Goal: Find specific page/section

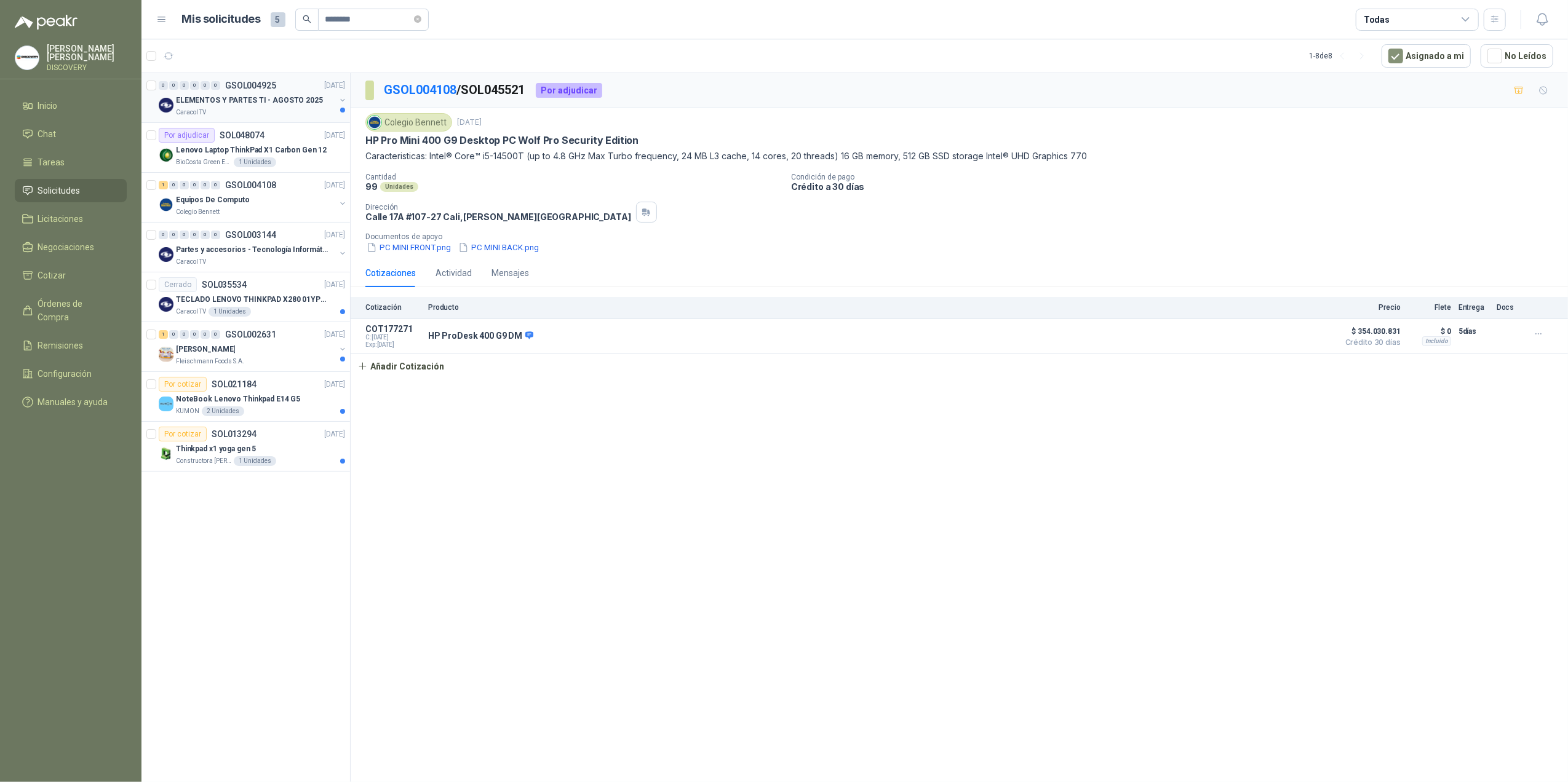
click at [186, 81] on div "0 0 0 0 0 0 GSOL004925 [DATE]" at bounding box center [253, 86] width 189 height 15
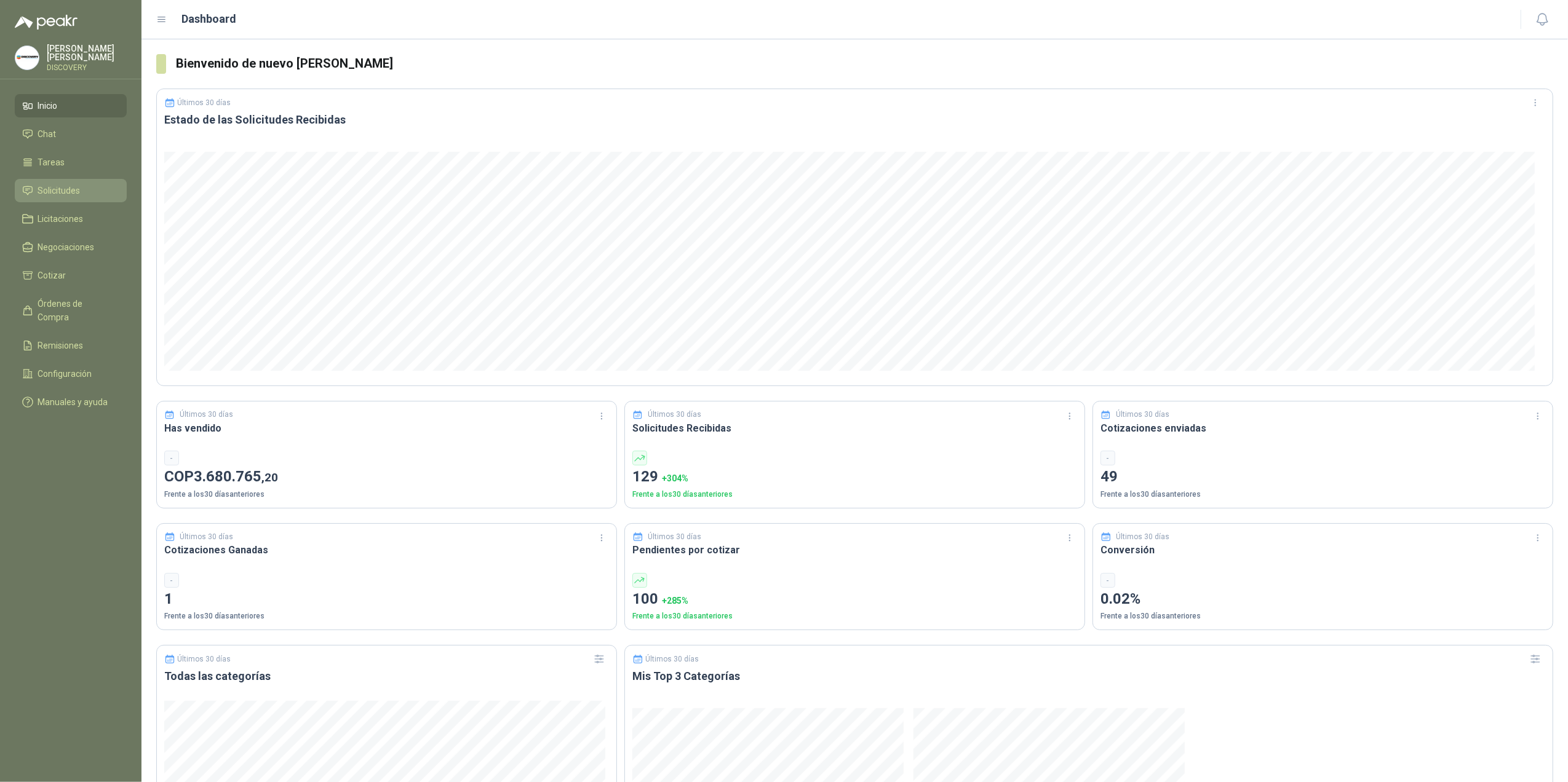
click at [70, 198] on link "Solicitudes" at bounding box center [71, 191] width 112 height 23
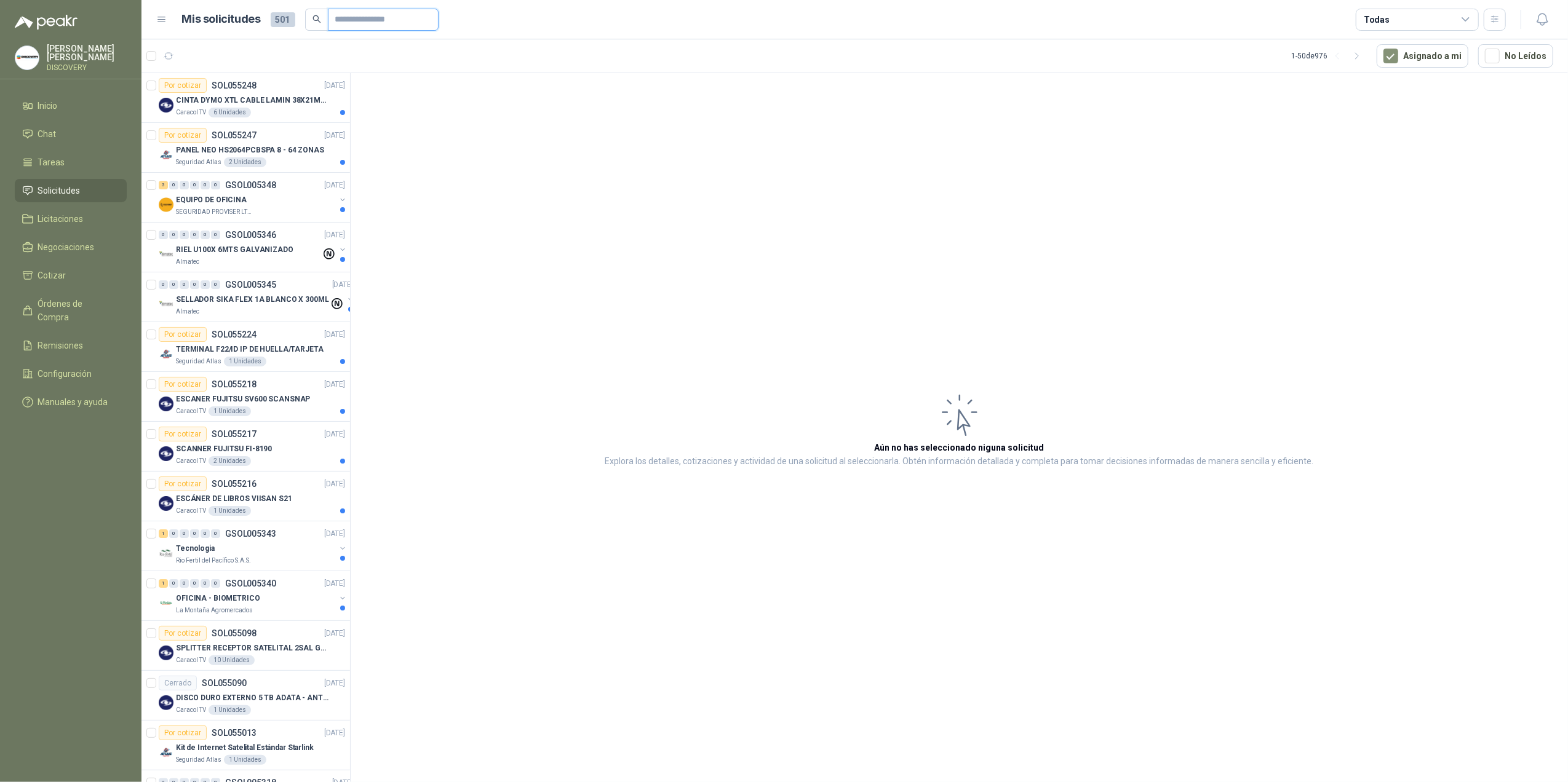
click at [398, 21] on input "text" at bounding box center [378, 19] width 86 height 21
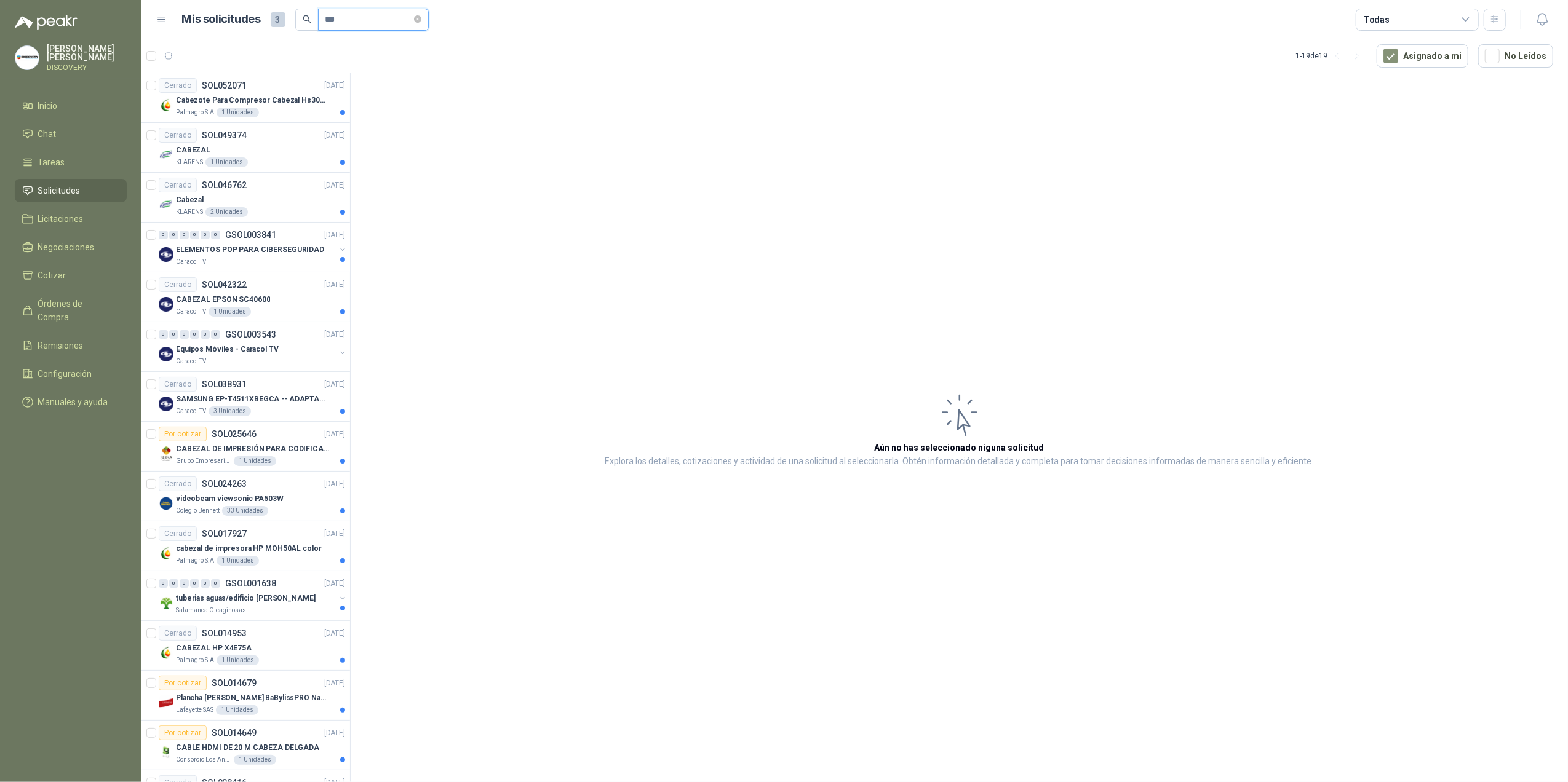
type input "****"
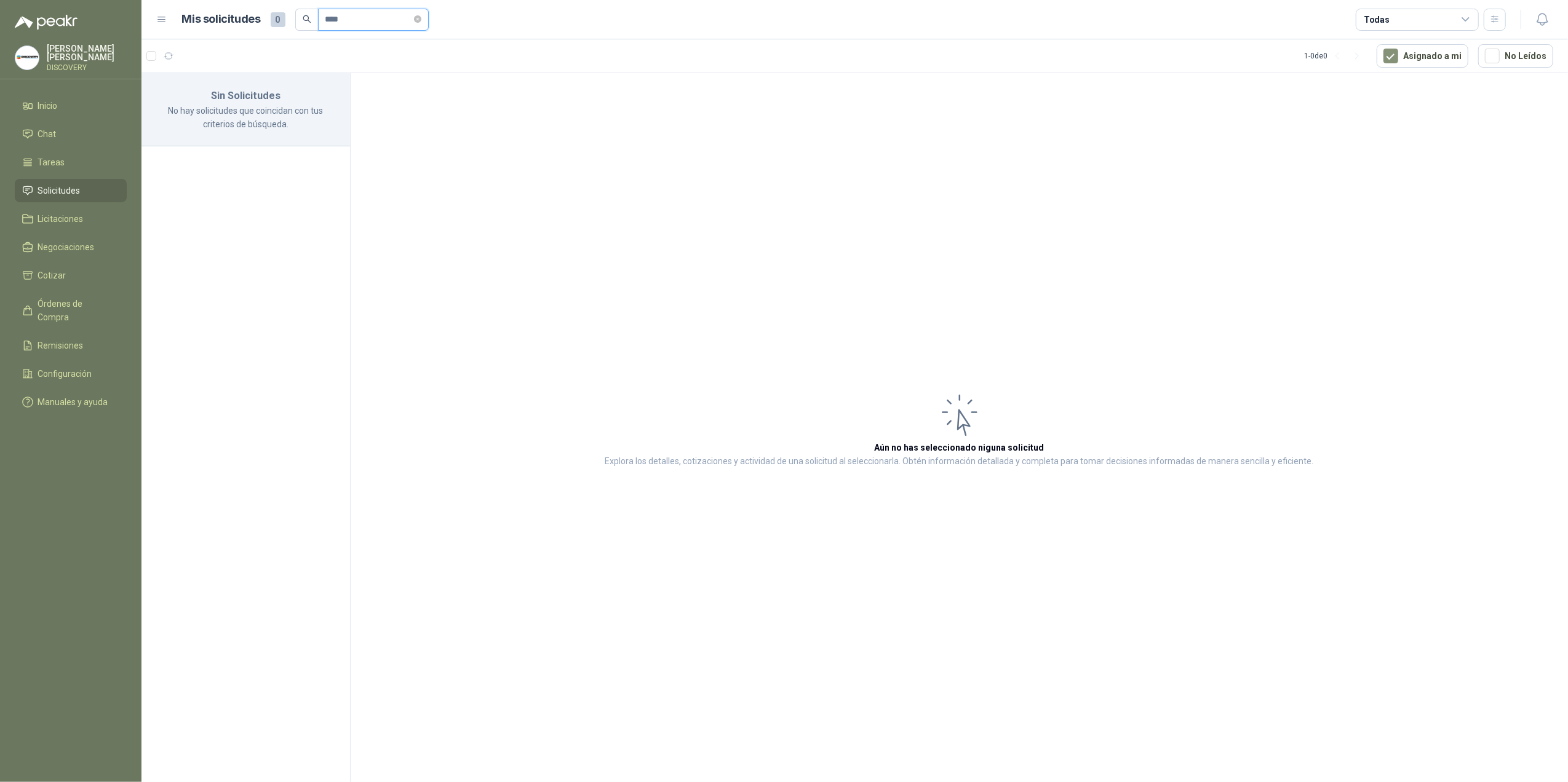
drag, startPoint x: 369, startPoint y: 21, endPoint x: 97, endPoint y: 23, distance: 272.0
click at [97, 23] on div "Giancarlo Rodríguez DISCOVERY Inicio Chat Tareas Solicitudes Licitaciones Negoc…" at bounding box center [784, 391] width 1568 height 782
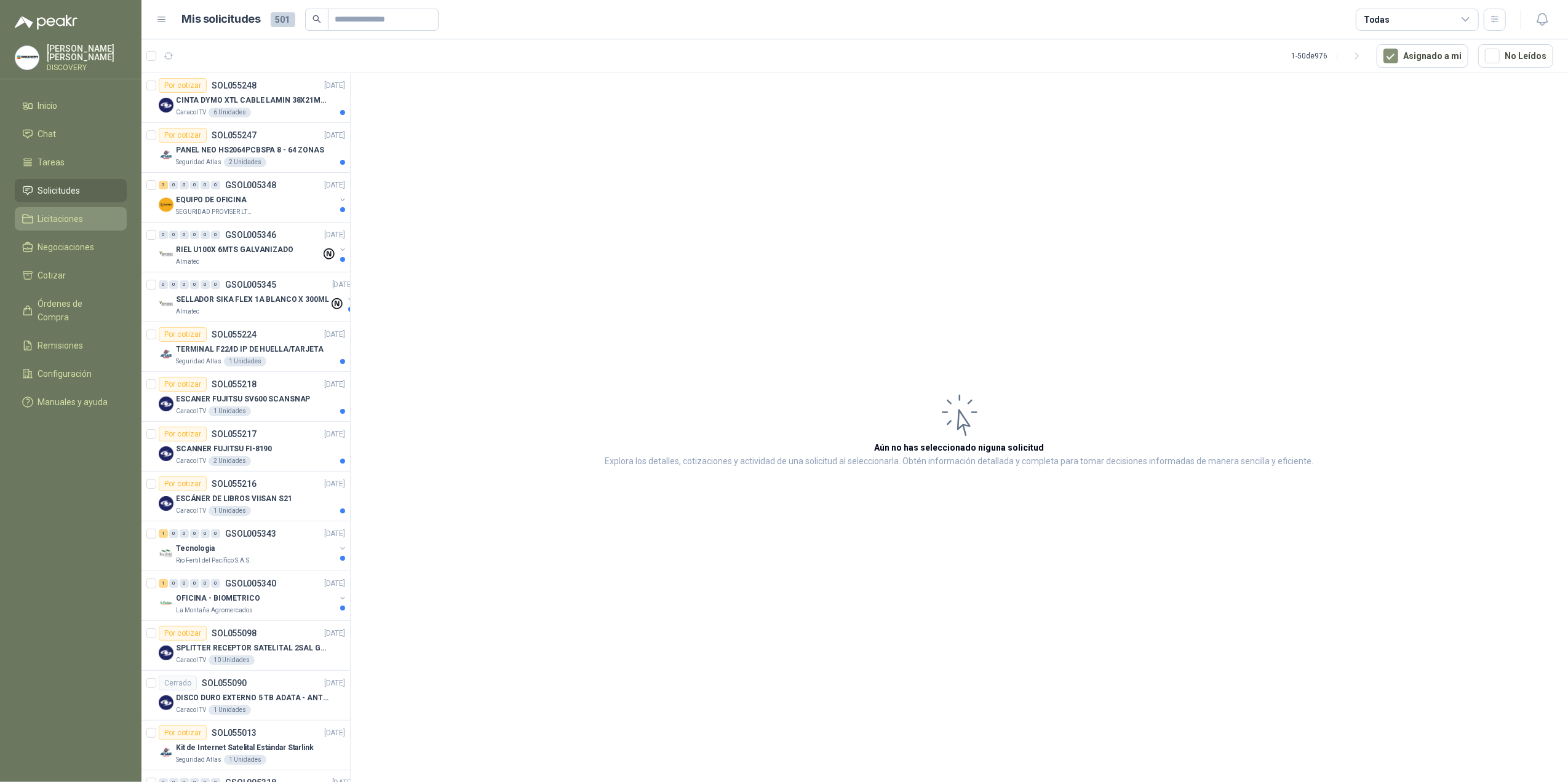
click at [64, 215] on span "Licitaciones" at bounding box center [60, 219] width 45 height 13
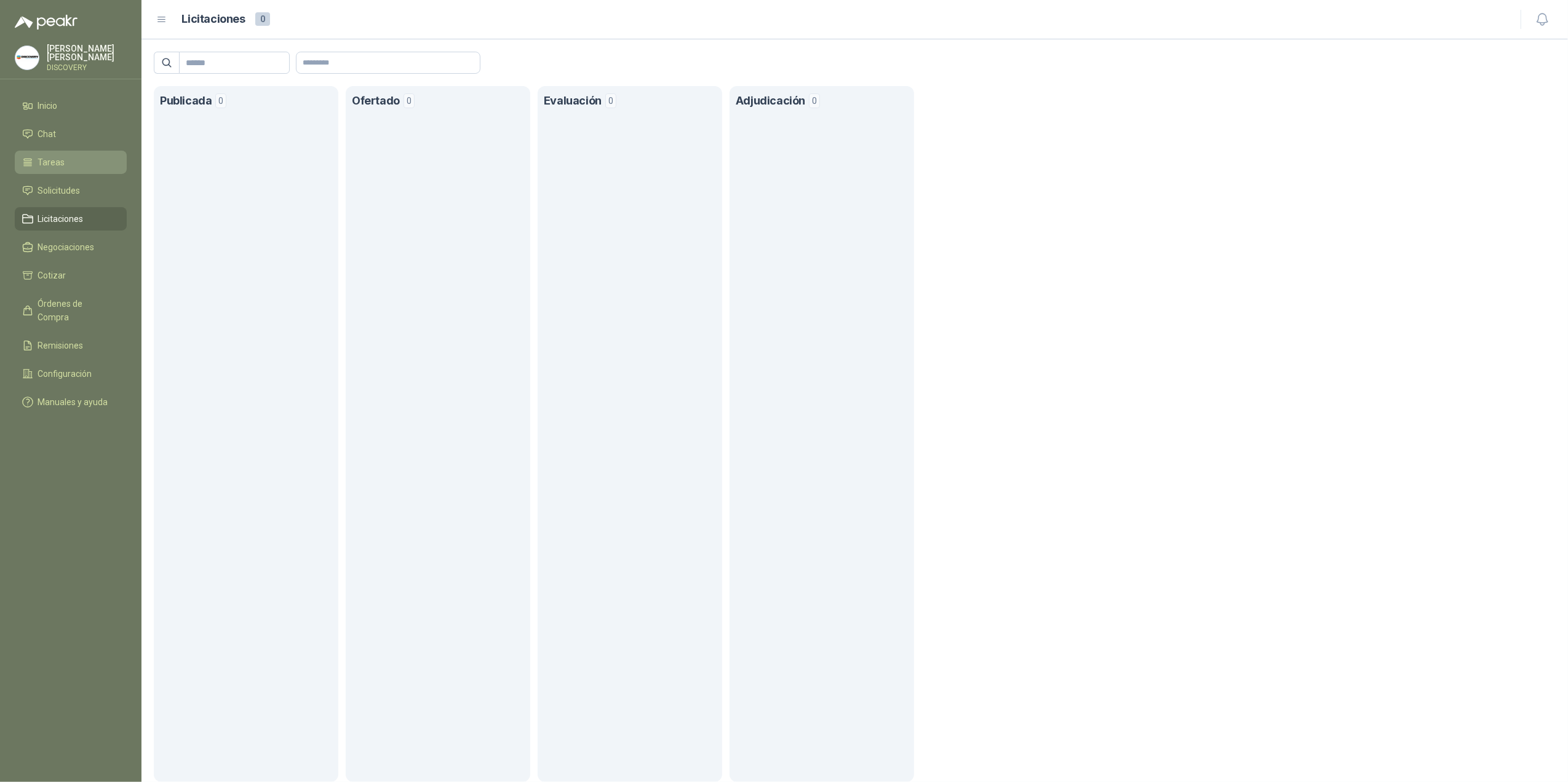
click at [67, 156] on li "Tareas" at bounding box center [71, 163] width 97 height 13
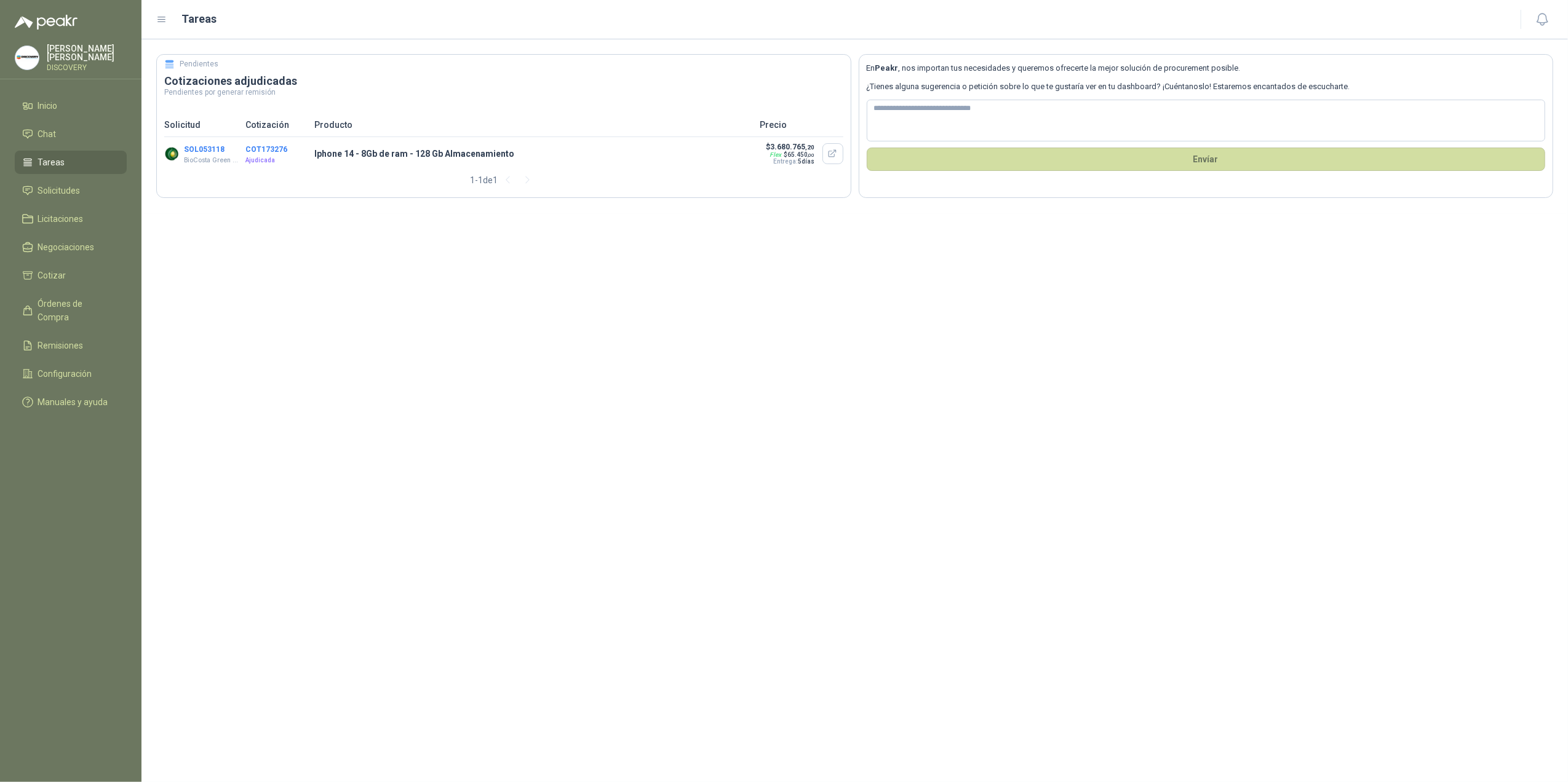
click at [47, 261] on ul "Inicio Chat Tareas Solicitudes Licitaciones Negociaciones Cotizar Órdenes de Co…" at bounding box center [70, 257] width 141 height 325
click at [52, 246] on span "Negociaciones" at bounding box center [66, 247] width 57 height 13
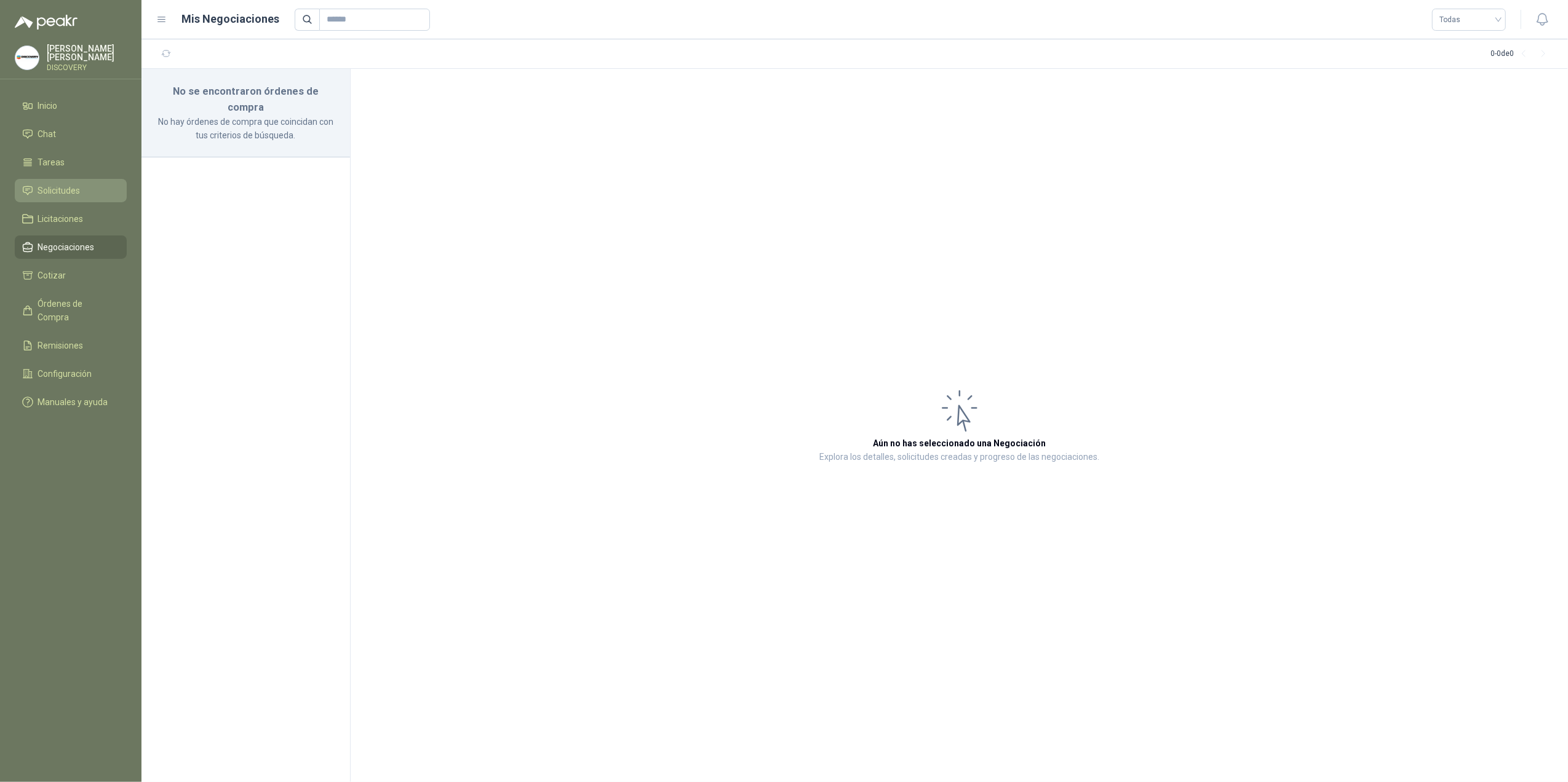
click at [43, 184] on span "Solicitudes" at bounding box center [59, 191] width 42 height 13
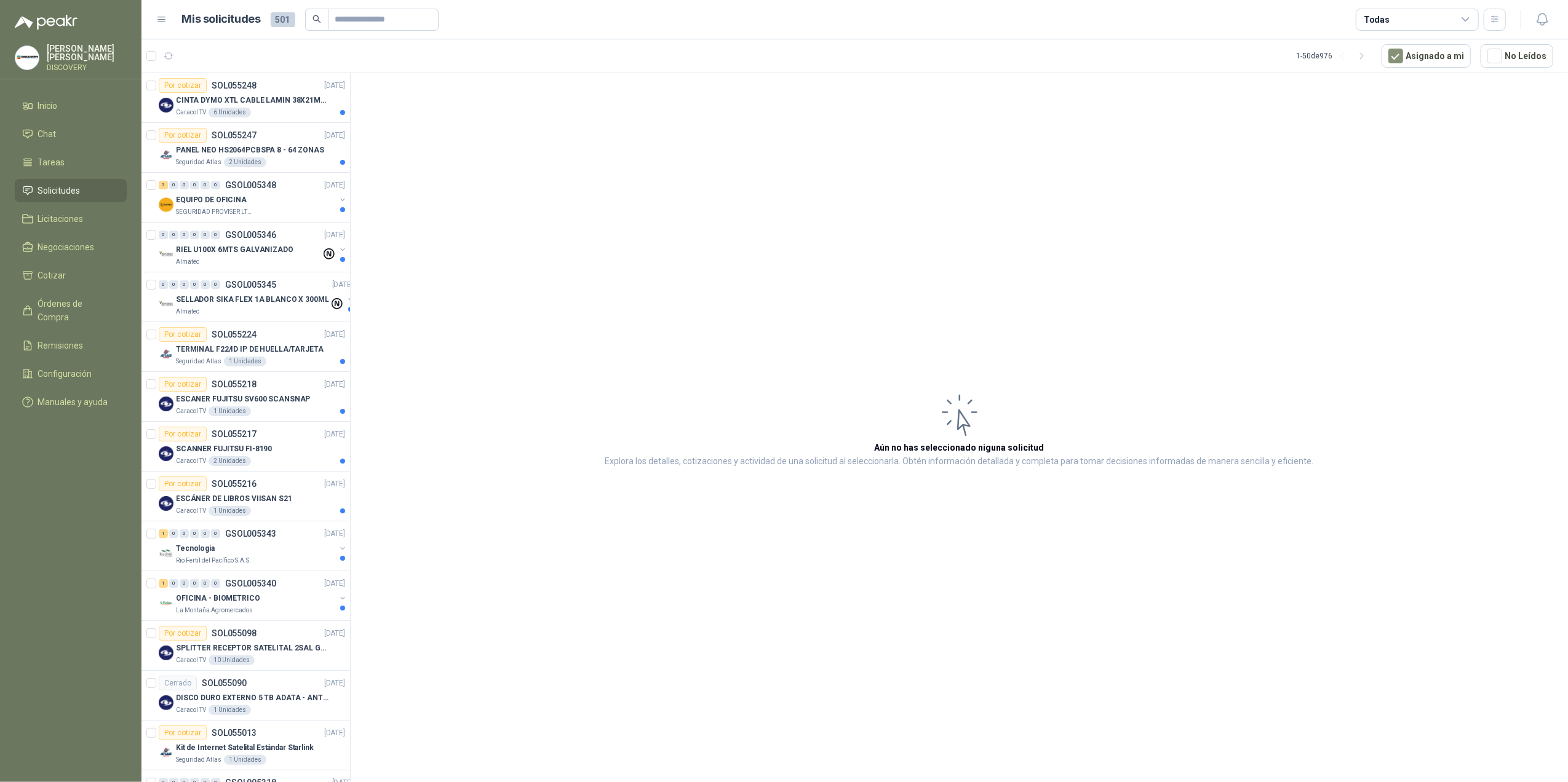
click at [1450, 13] on div "Todas" at bounding box center [1417, 19] width 123 height 22
click at [1391, 96] on div "29 Por adjudicar" at bounding box center [1402, 92] width 71 height 10
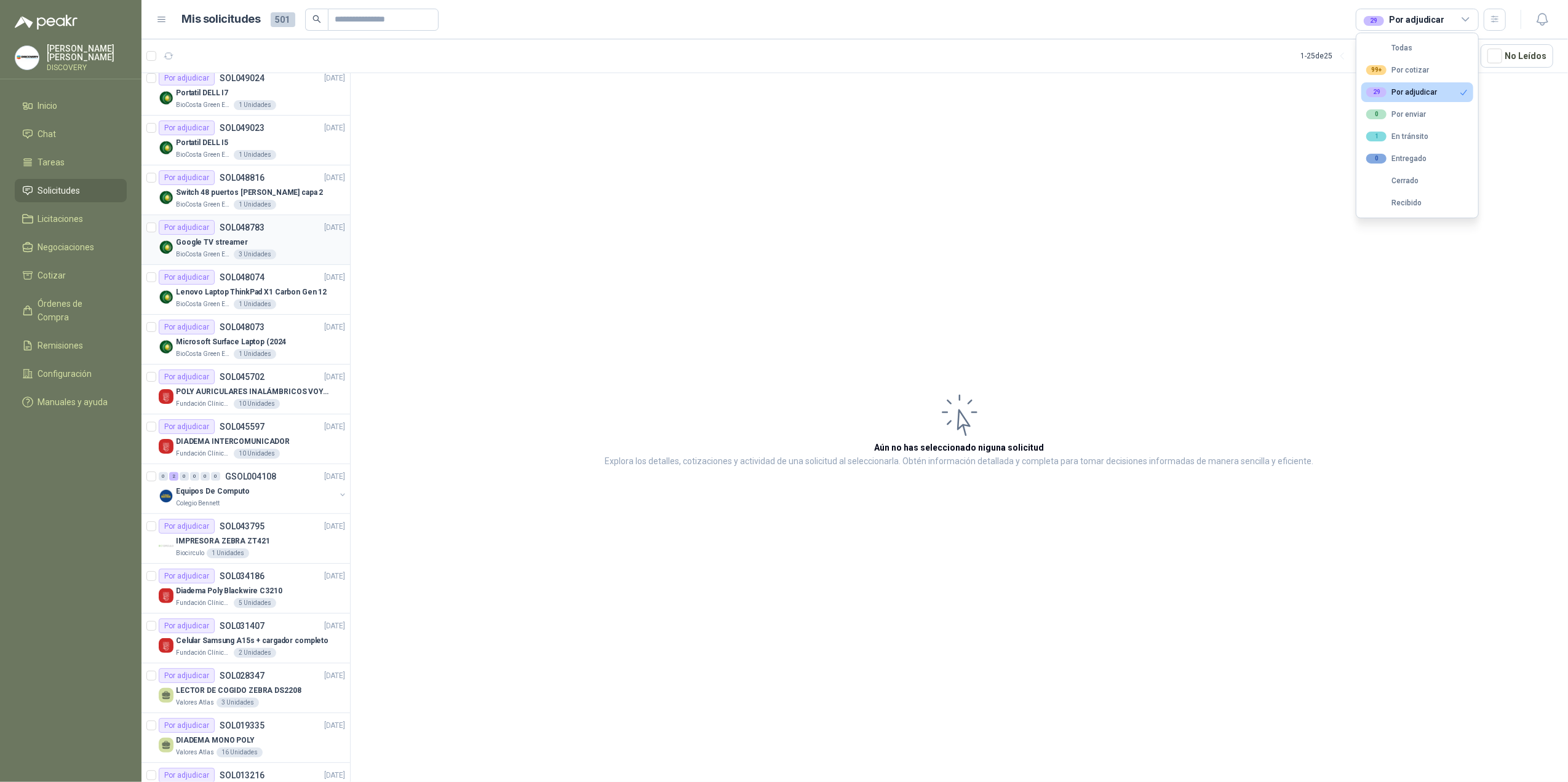
scroll to position [492, 0]
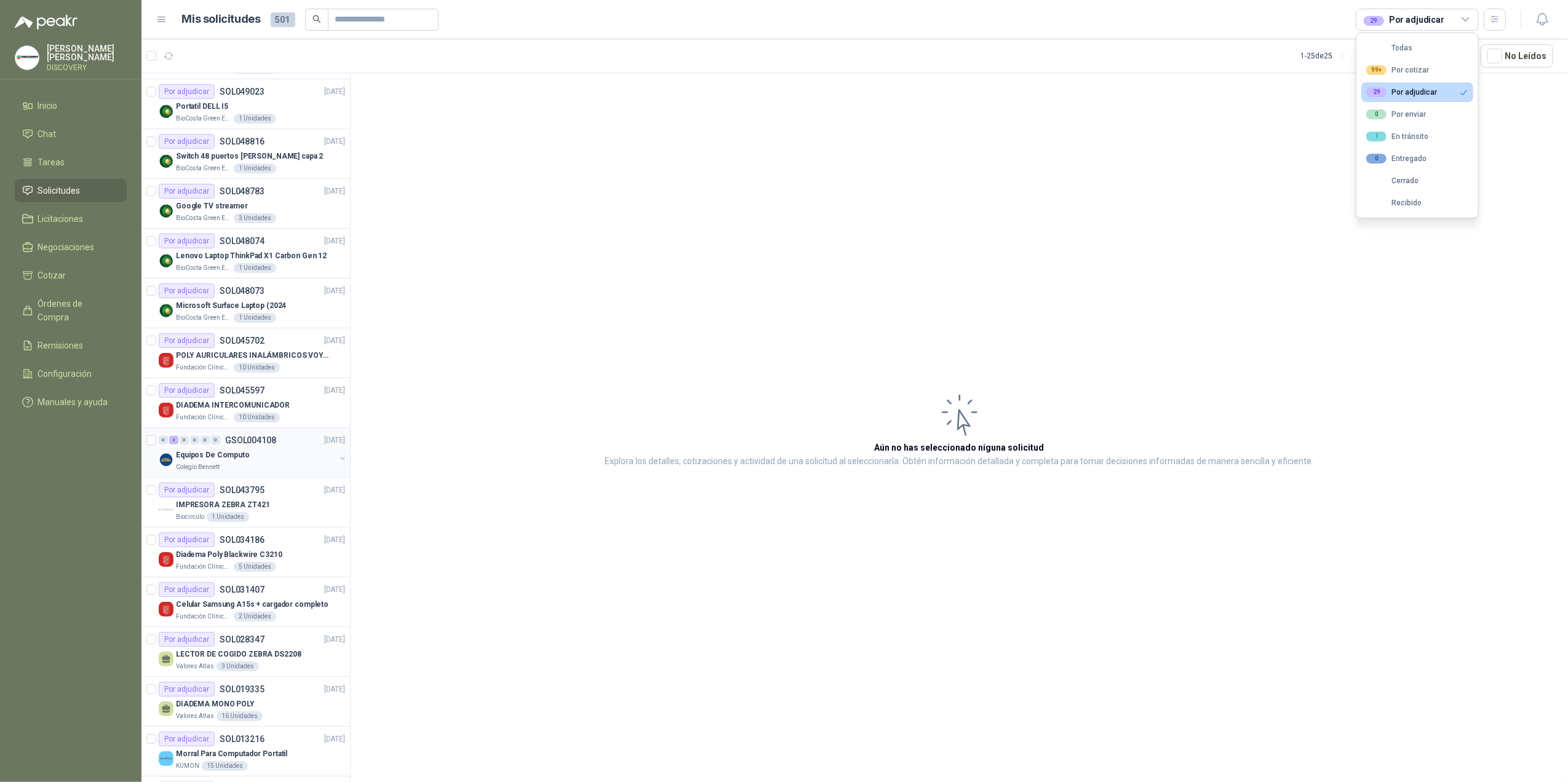
click at [257, 454] on div "Equipos De Computo" at bounding box center [255, 455] width 159 height 15
